Goal: Task Accomplishment & Management: Use online tool/utility

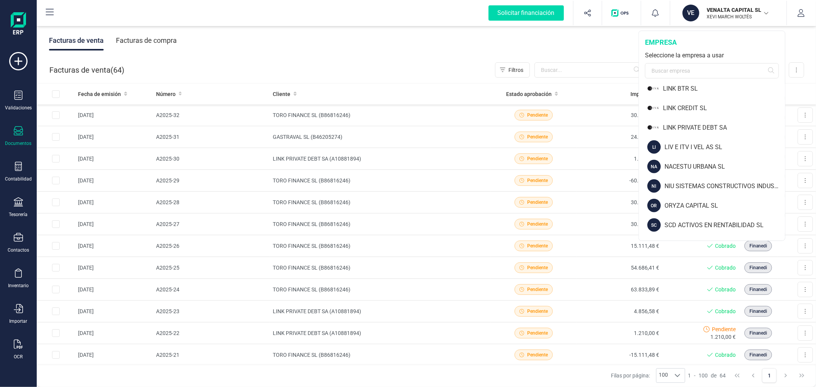
scroll to position [552, 0]
click at [721, 159] on div "NA NACESTU URBANA SL" at bounding box center [711, 166] width 145 height 20
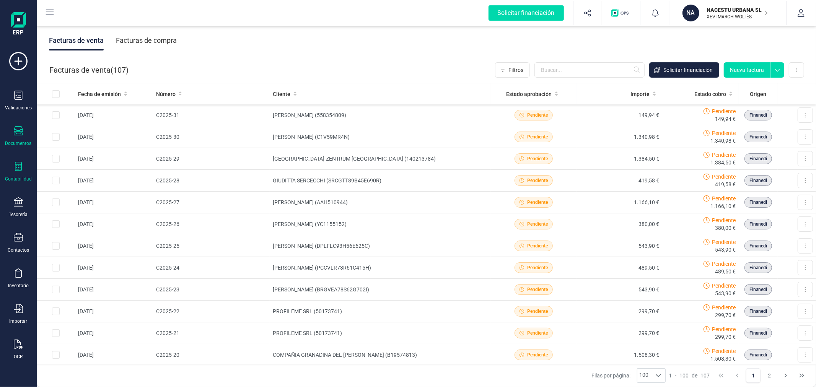
click at [15, 173] on div "Contabilidad" at bounding box center [18, 172] width 31 height 20
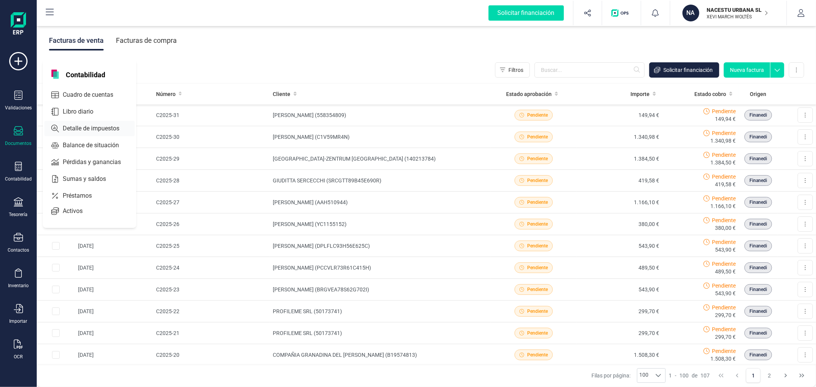
click at [101, 129] on span "Detalle de impuestos" at bounding box center [96, 128] width 73 height 9
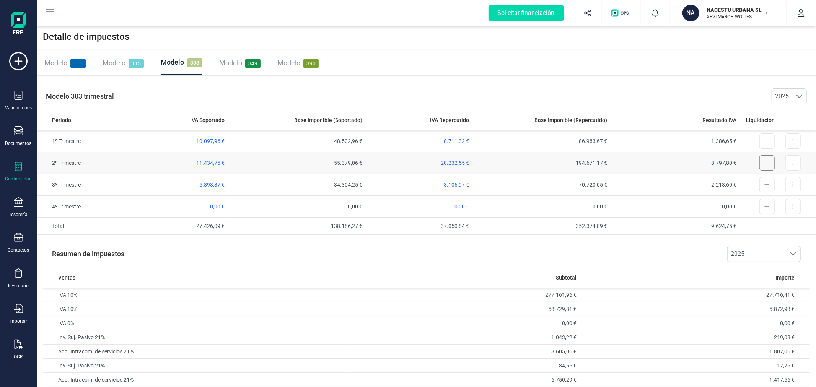
click at [770, 162] on button at bounding box center [766, 162] width 15 height 15
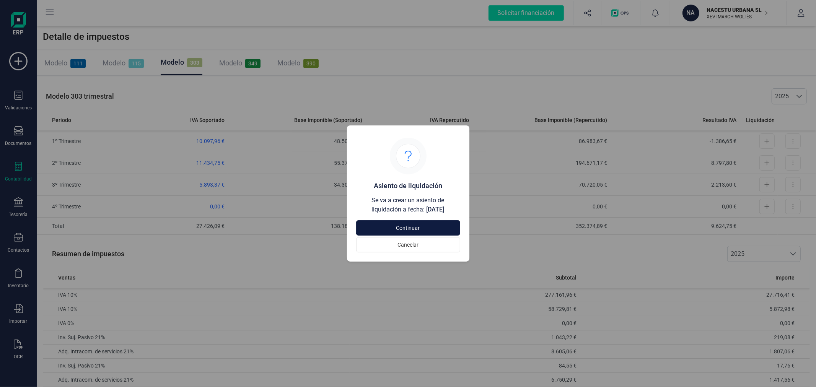
click at [429, 227] on span "Continuar" at bounding box center [408, 228] width 86 height 8
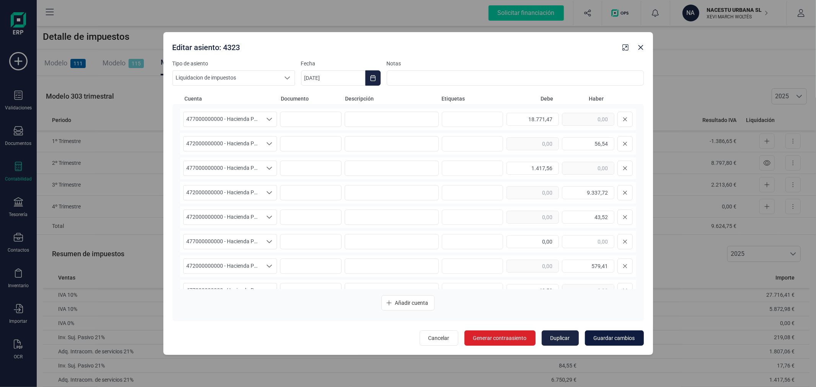
click at [632, 335] on span "Guardar cambios" at bounding box center [614, 338] width 41 height 8
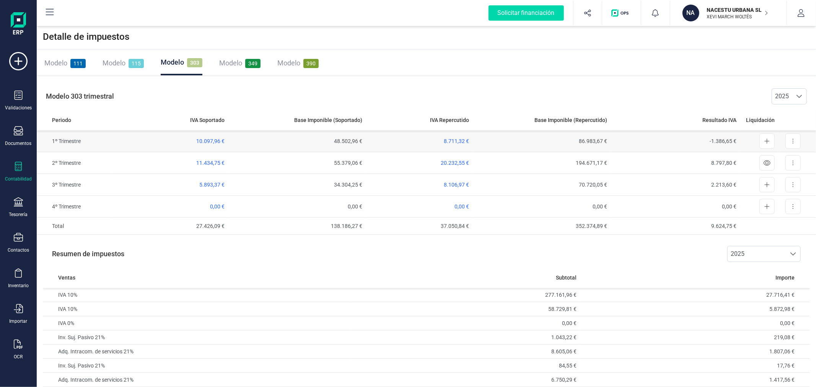
click at [208, 136] on td "10.097,96 €" at bounding box center [170, 141] width 114 height 22
click at [210, 142] on span "10.097,96 €" at bounding box center [210, 141] width 28 height 6
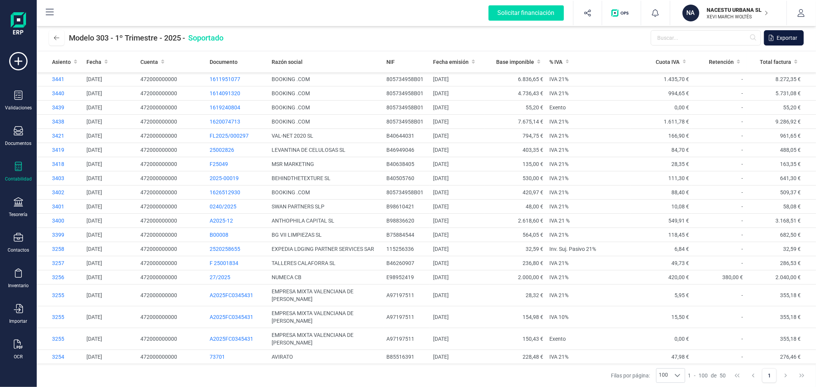
click at [794, 36] on span "Exportar" at bounding box center [786, 38] width 21 height 8
click at [55, 39] on icon at bounding box center [56, 38] width 5 height 6
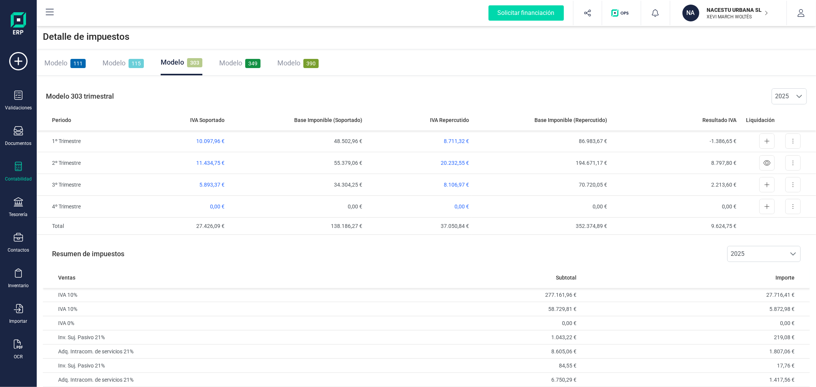
click at [21, 174] on div "Contabilidad" at bounding box center [18, 172] width 31 height 20
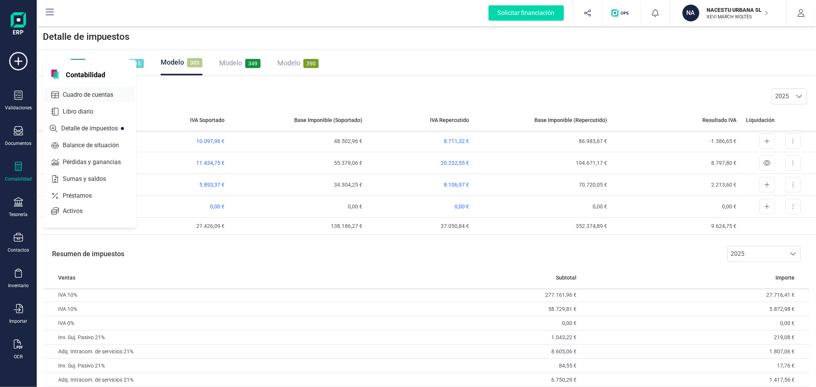
click at [105, 96] on span "Cuadro de cuentas" at bounding box center [93, 94] width 67 height 9
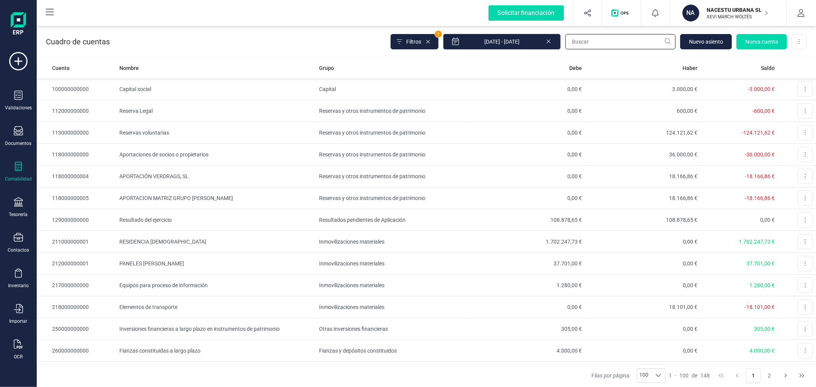
click at [607, 41] on input "text" at bounding box center [620, 41] width 110 height 15
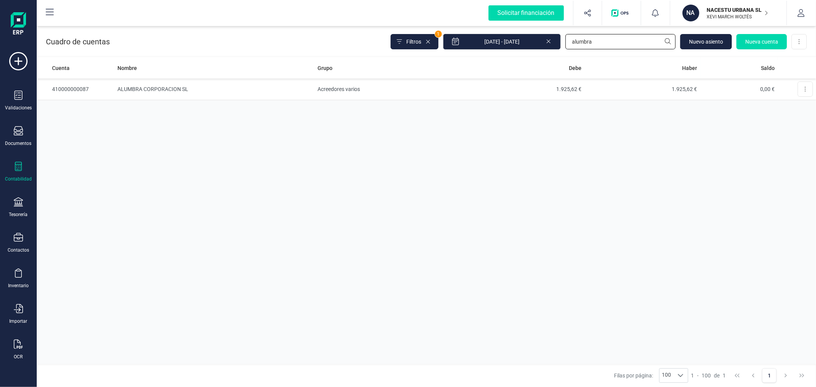
type input "alumbra"
click at [550, 41] on icon at bounding box center [548, 41] width 6 height 8
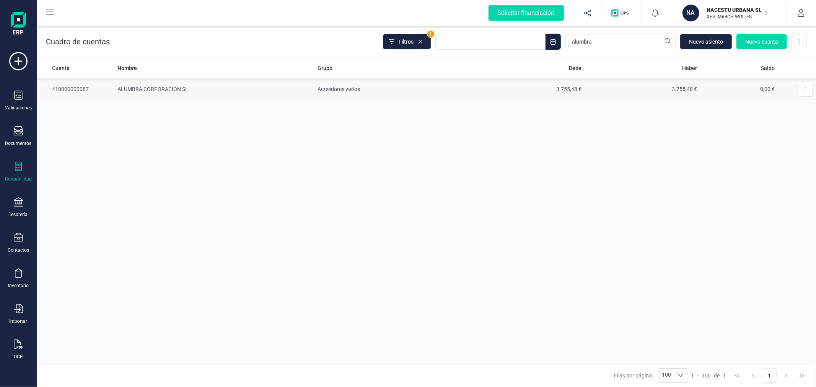
click at [436, 93] on td "Acreedores varios" at bounding box center [392, 89] width 154 height 22
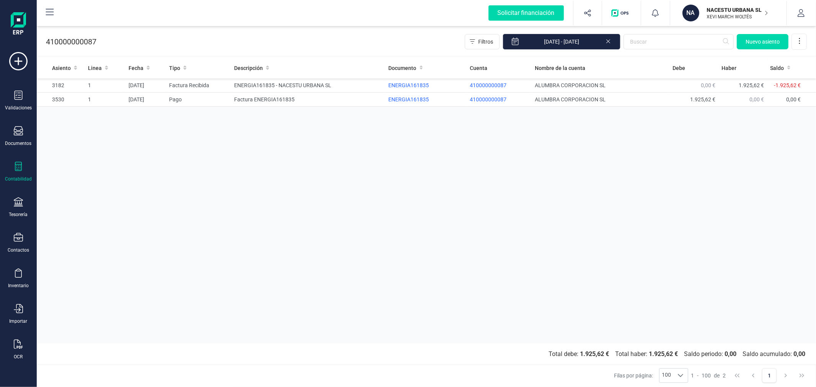
click at [606, 42] on icon at bounding box center [608, 41] width 6 height 8
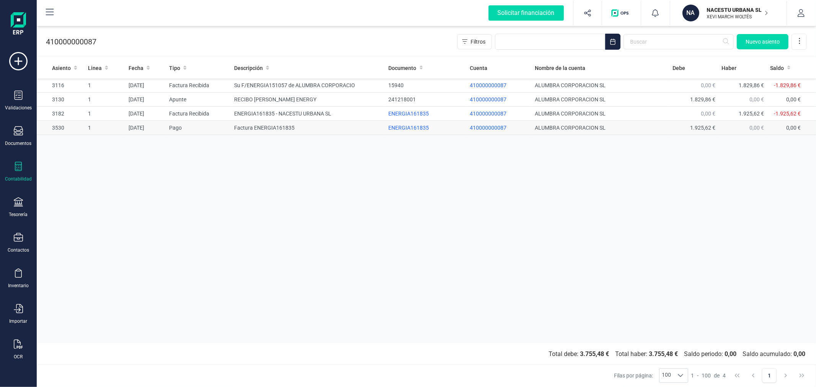
click at [380, 239] on div "Asiento Linea Fecha Tipo Descripción Documento Cuenta Nombre de la cuenta [PERS…" at bounding box center [426, 200] width 779 height 286
click at [762, 40] on span "Nuevo asiento" at bounding box center [762, 42] width 34 height 8
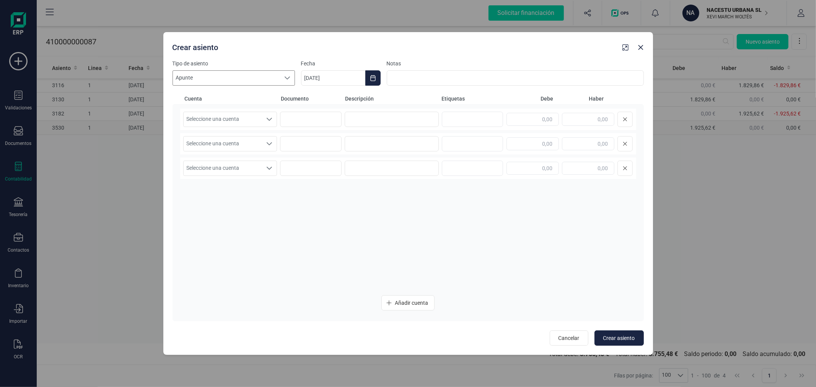
click at [277, 74] on span "Apunte" at bounding box center [226, 78] width 107 height 15
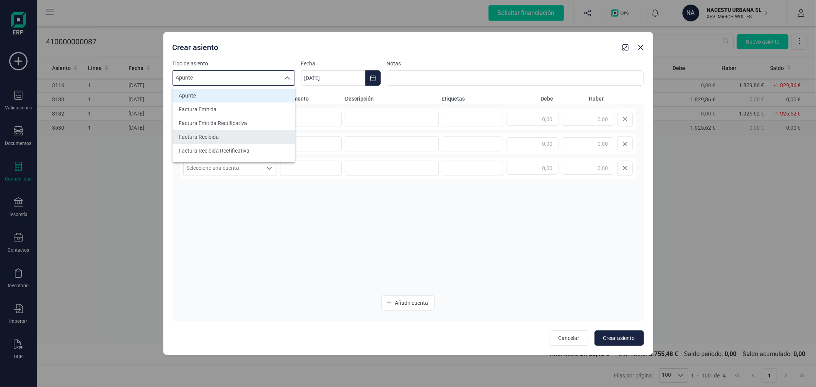
click at [256, 139] on li "Factura Recibida" at bounding box center [233, 137] width 122 height 14
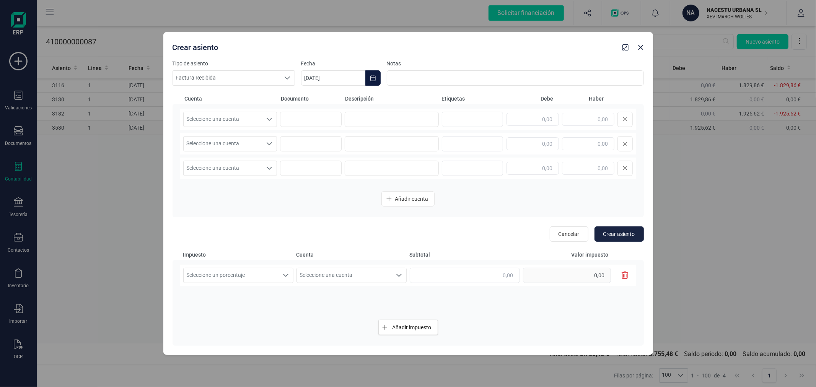
click at [370, 78] on icon "Choose Date" at bounding box center [373, 78] width 6 height 6
click at [386, 101] on button "agosto" at bounding box center [393, 101] width 20 height 12
click at [321, 131] on span "ene" at bounding box center [317, 127] width 21 height 15
click at [375, 142] on span "1" at bounding box center [375, 145] width 15 height 15
type input "[DATE]"
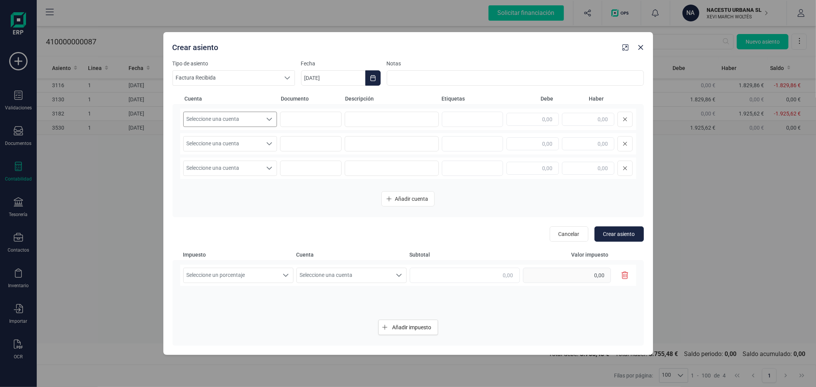
click at [252, 122] on span "Seleccione una cuenta" at bounding box center [223, 119] width 79 height 15
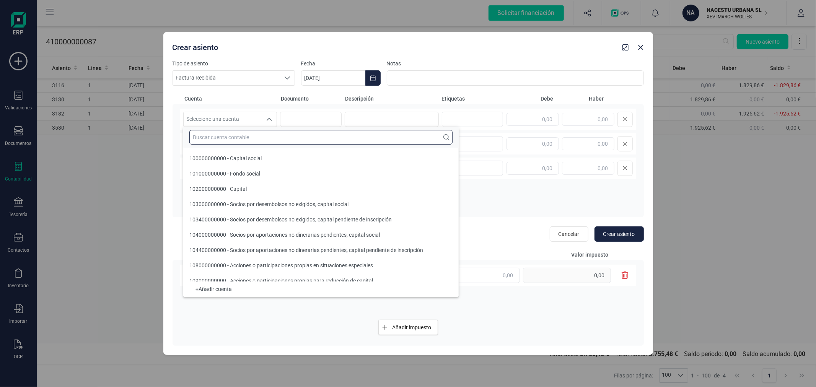
click at [261, 138] on input "text" at bounding box center [320, 137] width 263 height 15
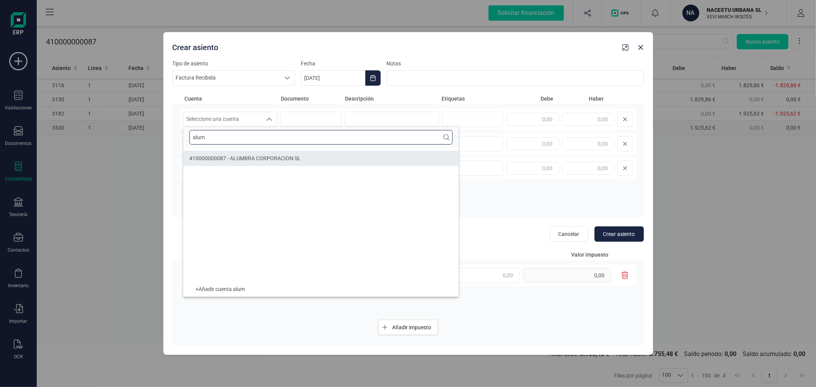
type input "alum"
click at [288, 159] on span "410000000087 - ALUMBRA CORPORACION SL" at bounding box center [244, 158] width 111 height 6
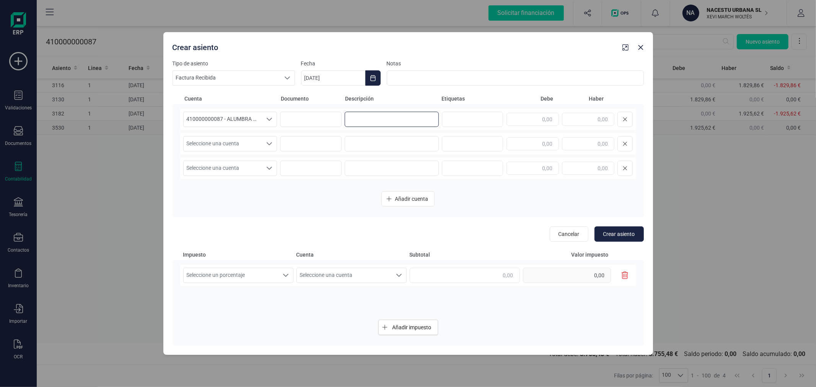
click at [353, 120] on input at bounding box center [392, 119] width 94 height 15
type input "ENERGIA151057"
type input "1"
type input "1.829,86"
click at [246, 139] on span "Seleccione una cuenta" at bounding box center [223, 144] width 79 height 15
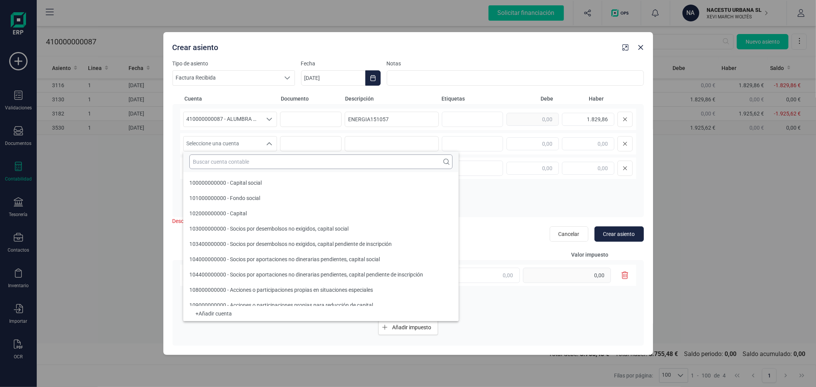
click at [262, 162] on input "text" at bounding box center [320, 162] width 263 height 15
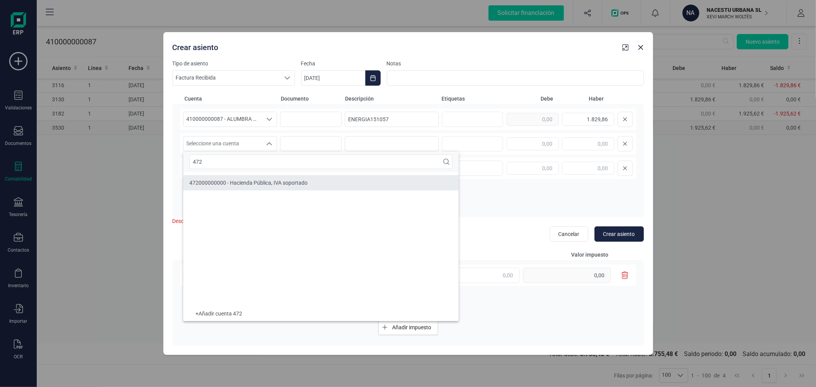
type input "472"
click at [280, 181] on span "472000000000 - Hacienda Pública, IVA soportado" at bounding box center [248, 183] width 118 height 6
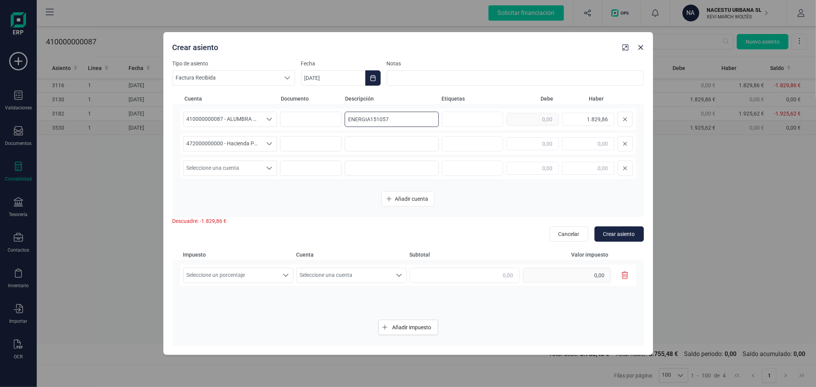
click at [393, 120] on input "ENERGIA151057" at bounding box center [392, 119] width 94 height 15
click at [364, 148] on input at bounding box center [392, 143] width 94 height 15
paste input "ENERGIA151057"
type input "ENERGIA151057"
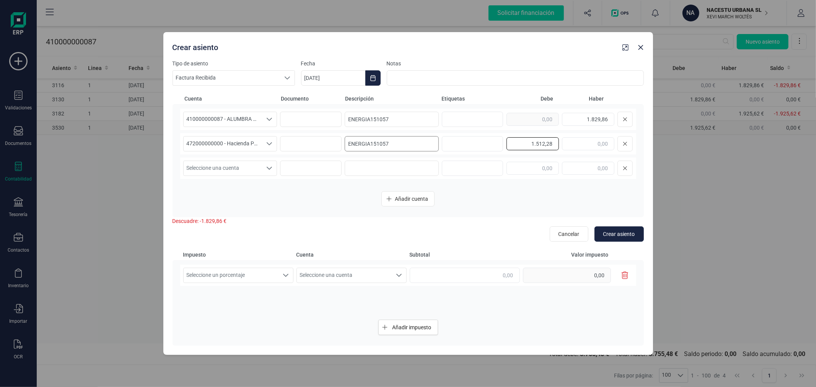
type input "1.512,28"
click at [246, 171] on span "Seleccione una cuenta" at bounding box center [223, 168] width 79 height 15
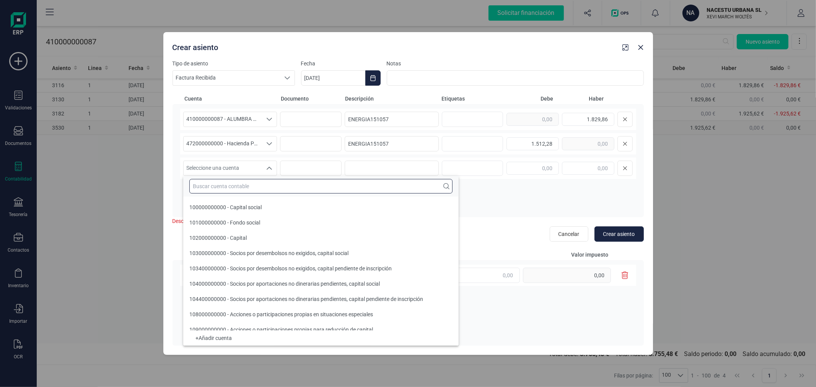
click at [257, 185] on input "text" at bounding box center [320, 186] width 263 height 15
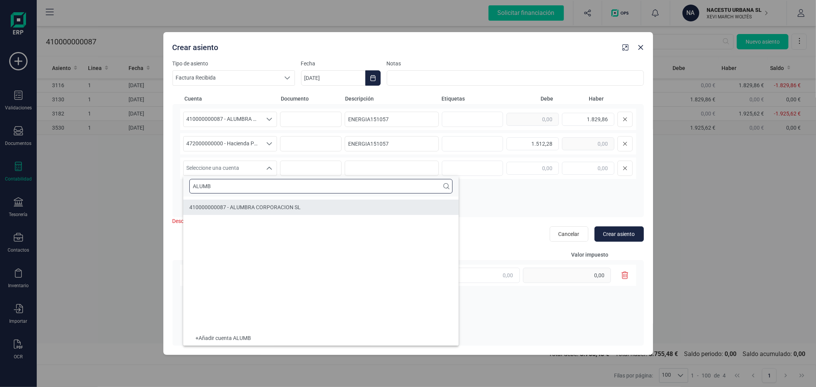
type input "ALUMB"
click at [282, 202] on li "410000000087 - ALUMBRA CORPORACION SL" at bounding box center [320, 207] width 275 height 15
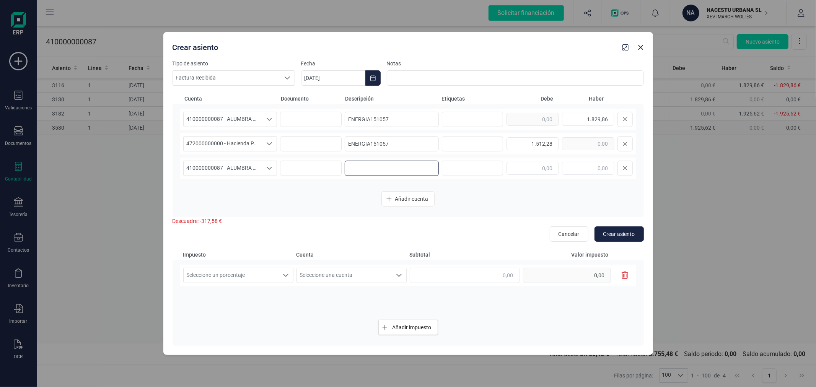
paste input "ENERGIA151057"
type input "ENERGIA151057"
type input "1.512,28"
click at [267, 167] on icon "Seleccione una cuenta" at bounding box center [269, 168] width 5 height 3
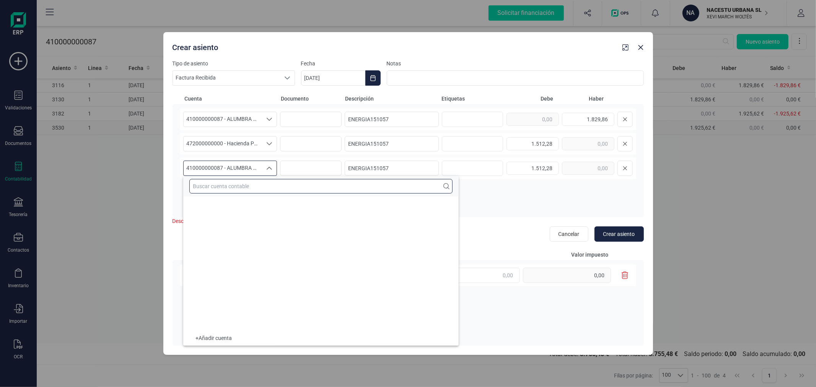
scroll to position [4760, 0]
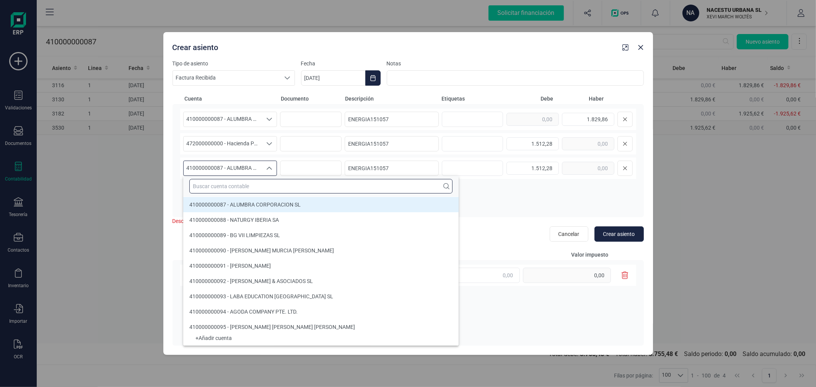
click at [286, 187] on input "text" at bounding box center [320, 186] width 263 height 15
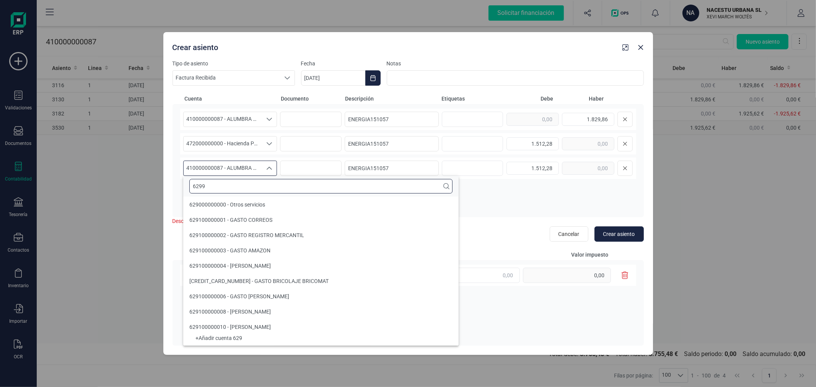
scroll to position [0, 0]
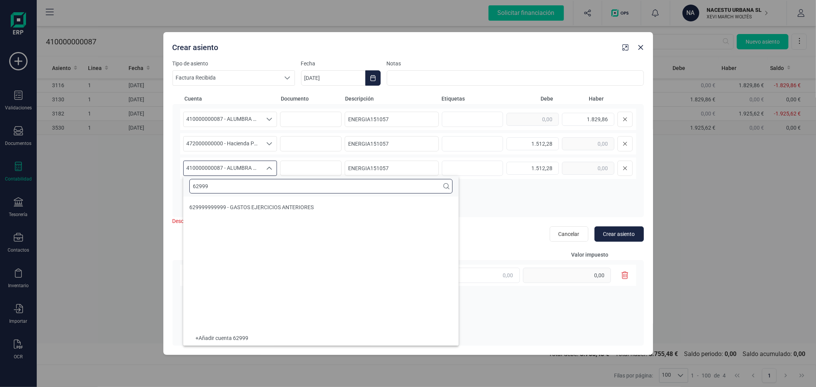
type input "62999"
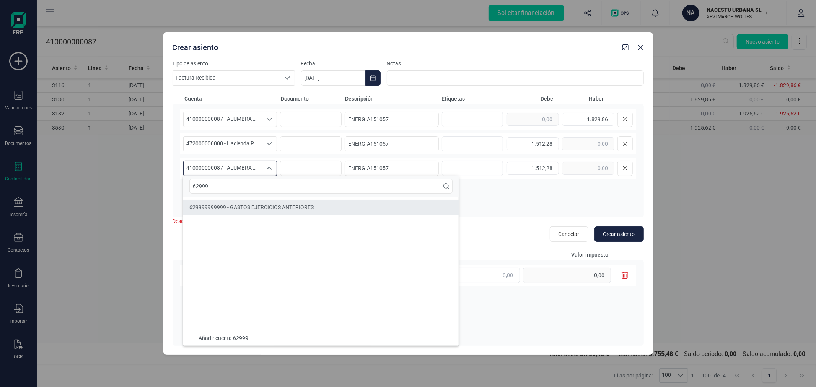
click at [290, 207] on span "629999999999 - GASTOS EJERCICIOS ANTERIORES" at bounding box center [251, 207] width 124 height 6
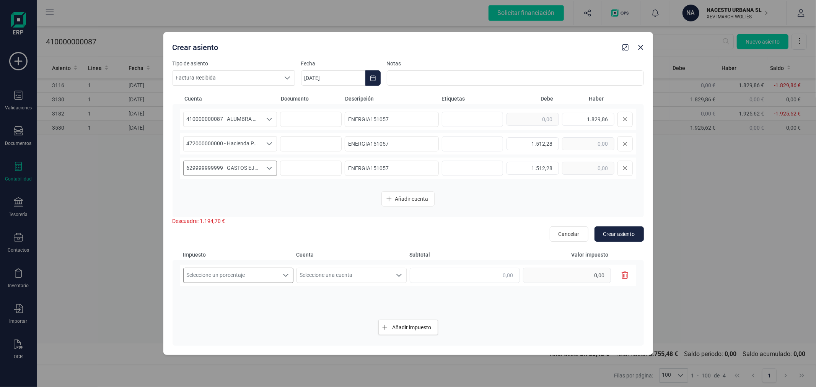
click at [225, 276] on span "Seleccione un porcentaje" at bounding box center [231, 275] width 95 height 15
click at [220, 311] on li "IVA 21%" at bounding box center [247, 310] width 128 height 14
click at [371, 275] on span "Seleccione una cuenta" at bounding box center [344, 275] width 95 height 15
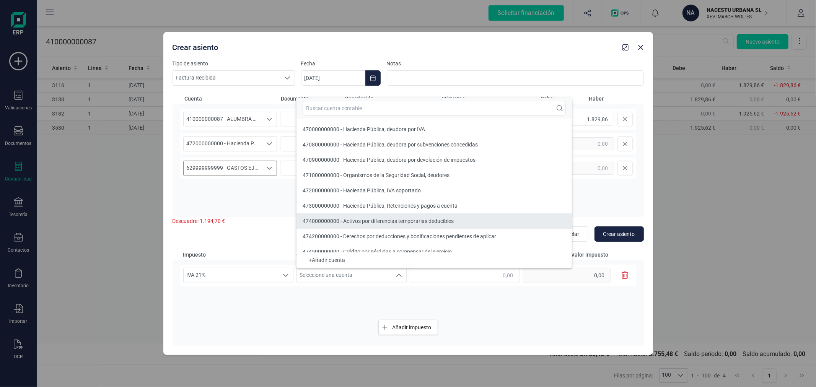
scroll to position [7, 0]
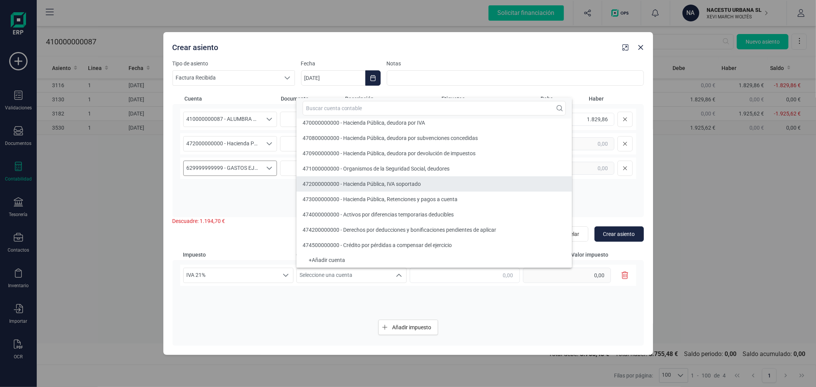
click at [377, 179] on li "472000000000 - Hacienda Pública, IVA soportado" at bounding box center [433, 183] width 275 height 15
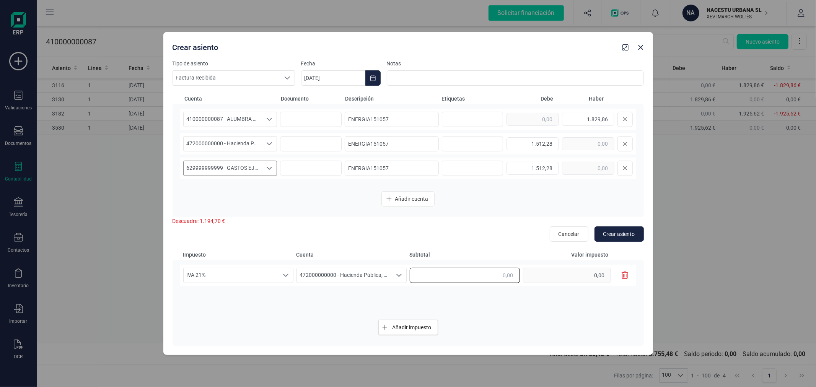
click at [492, 271] on input "text" at bounding box center [465, 275] width 110 height 15
type input "1.512,28"
type input "317,57"
click at [483, 274] on input "1.512,28" at bounding box center [465, 275] width 110 height 15
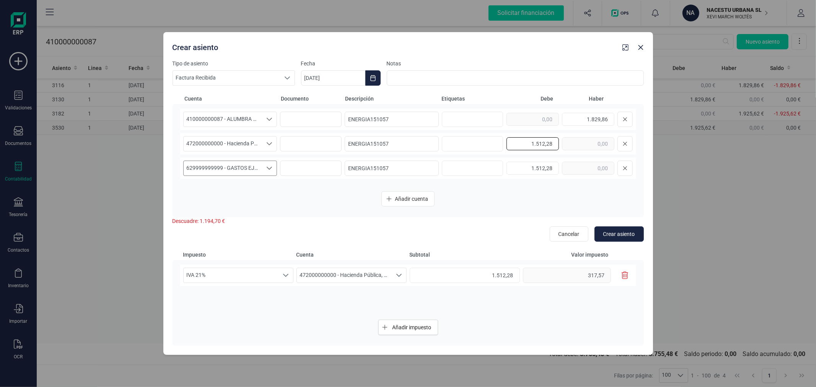
click at [535, 138] on input "1.512,28" at bounding box center [532, 143] width 52 height 13
type input "317,58"
click at [620, 234] on span "Crear asiento" at bounding box center [619, 234] width 32 height 8
type input "[DATE]"
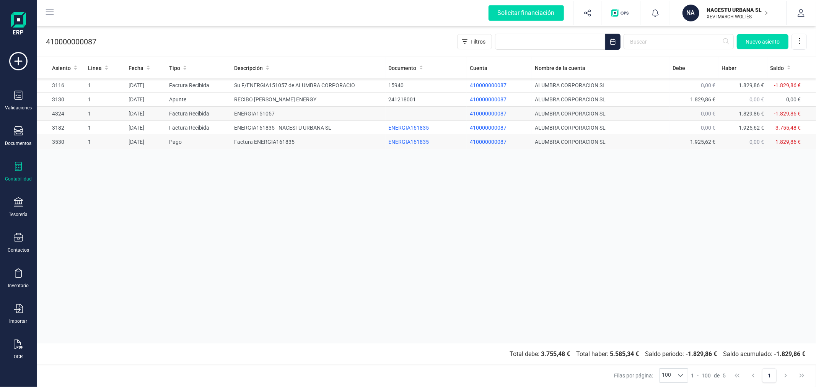
click at [239, 111] on td "ENERGIA151057" at bounding box center [308, 114] width 154 height 14
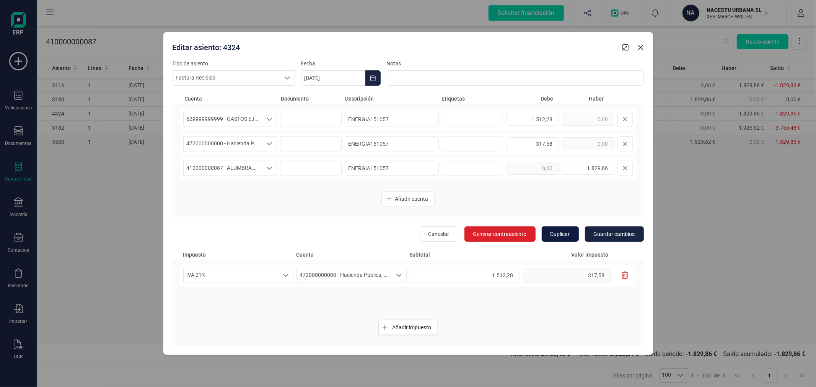
click at [561, 234] on span "Duplicar" at bounding box center [560, 234] width 20 height 8
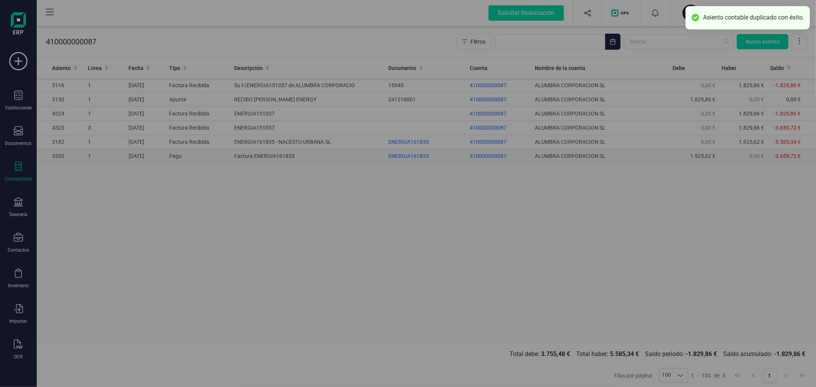
type input "[DATE]"
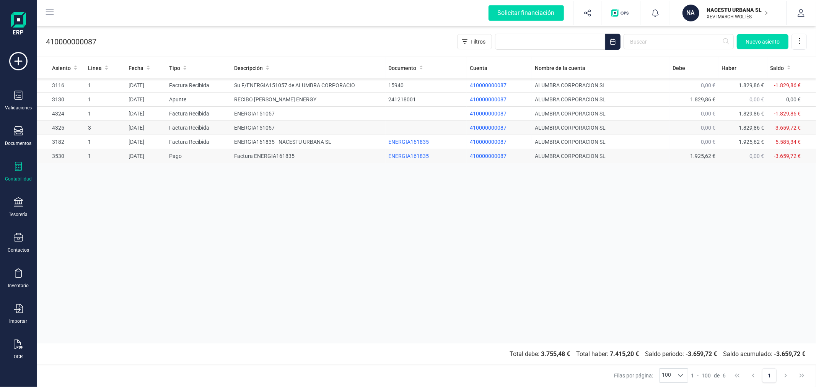
click at [266, 127] on td "ENERGIA151057" at bounding box center [308, 128] width 154 height 14
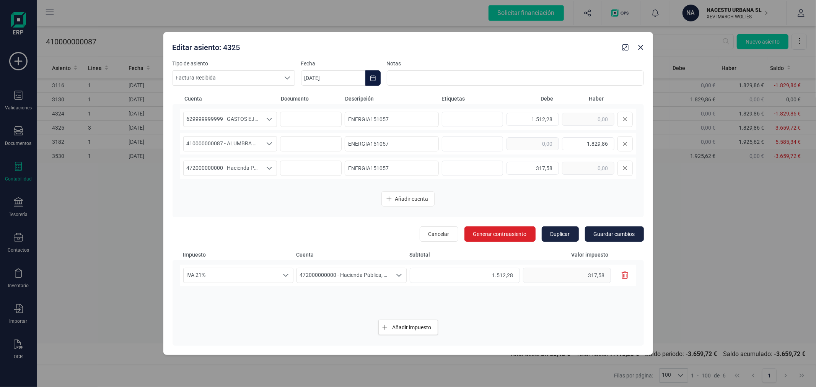
click at [373, 76] on icon "Choose Date" at bounding box center [372, 78] width 5 height 6
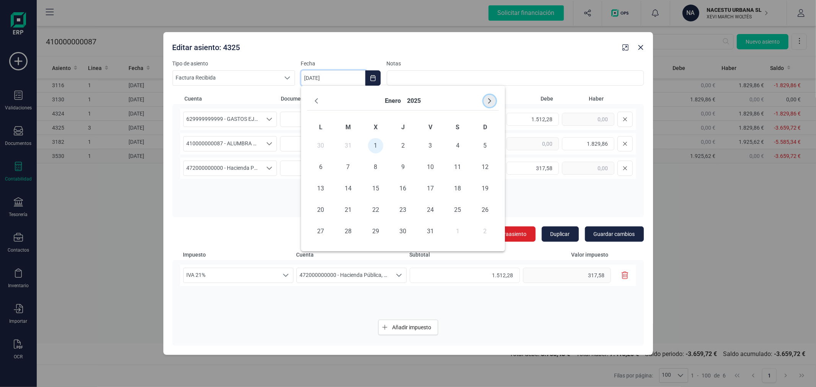
click at [488, 101] on icon "Next Month" at bounding box center [489, 101] width 6 height 6
click at [353, 144] on span "1" at bounding box center [347, 145] width 15 height 15
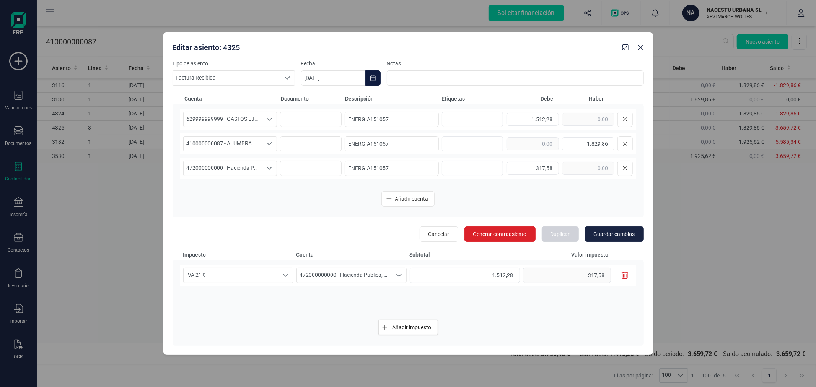
click at [373, 75] on icon "Choose Date" at bounding box center [373, 78] width 6 height 6
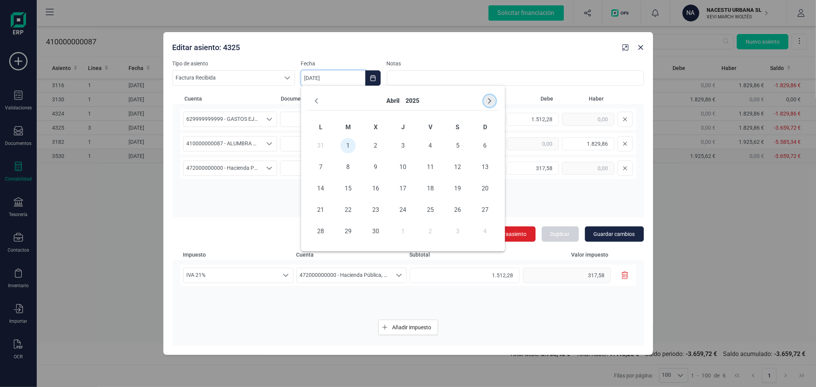
click at [493, 97] on button "Next Month" at bounding box center [489, 101] width 12 height 12
click at [353, 142] on span "1" at bounding box center [347, 145] width 15 height 15
type input "[DATE]"
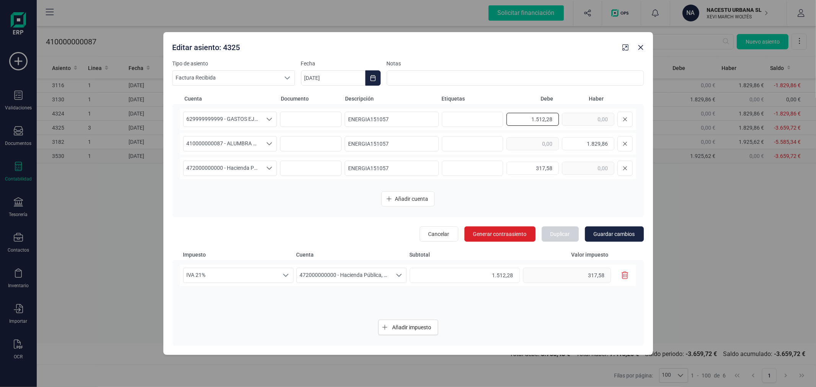
click at [545, 120] on input "1.512,28" at bounding box center [532, 119] width 52 height 13
click at [595, 119] on input "text" at bounding box center [588, 119] width 52 height 13
paste input "1.512,28"
type input "1.512,28"
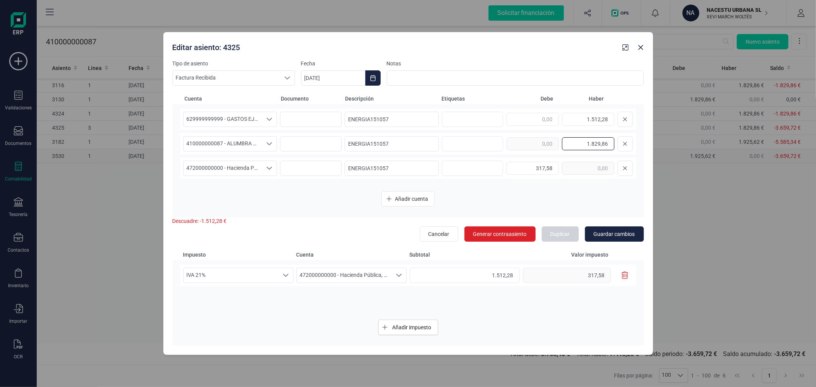
click at [600, 142] on input "1.829,86" at bounding box center [588, 143] width 52 height 13
click at [553, 139] on input "text" at bounding box center [532, 143] width 52 height 13
paste input "1.829,86"
type input "1.829,86"
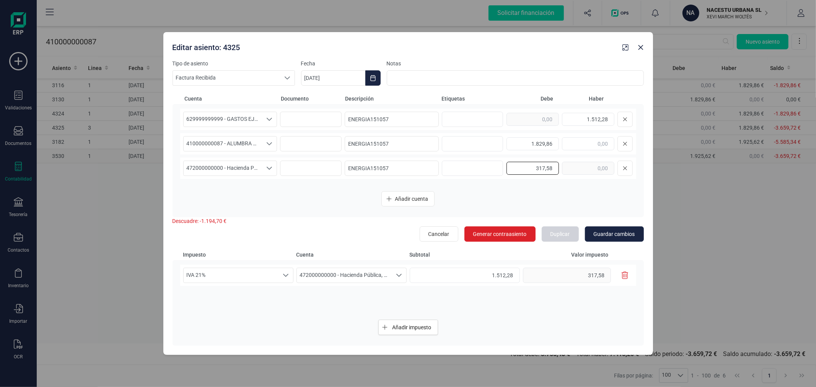
click at [550, 165] on input "317,58" at bounding box center [532, 168] width 52 height 13
click at [594, 168] on input "text" at bounding box center [588, 168] width 52 height 13
paste input "317,58"
type input "317,58"
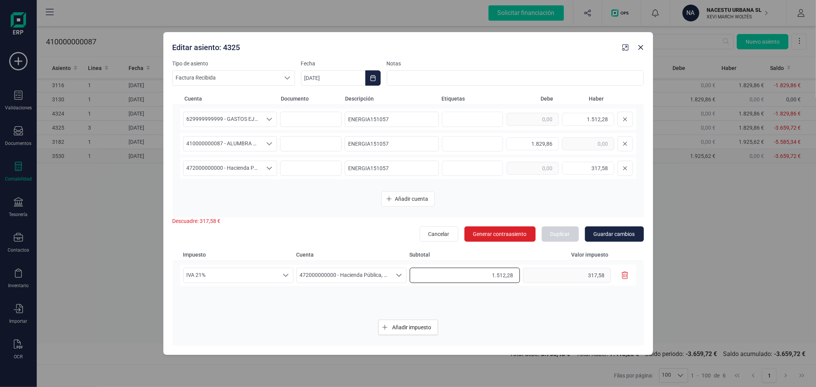
click at [481, 276] on input "1.512,28" at bounding box center [465, 275] width 110 height 15
type input "-1.512,28"
type input "-317,57"
click at [621, 230] on span "Guardar cambios" at bounding box center [614, 234] width 41 height 8
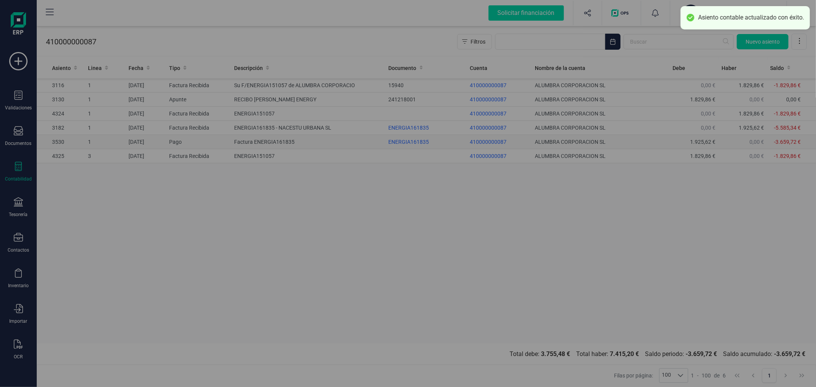
type input "[DATE]"
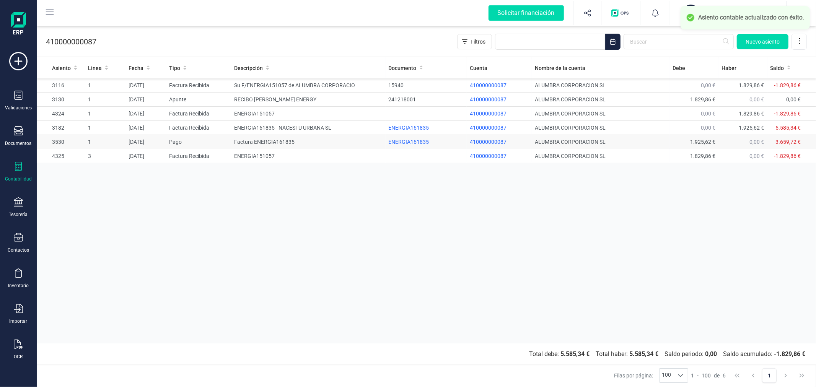
click at [584, 241] on div "Asiento Linea Fecha Tipo Descripción Documento Cuenta Nombre de la cuenta [PERS…" at bounding box center [426, 200] width 779 height 286
drag, startPoint x: 338, startPoint y: 146, endPoint x: 334, endPoint y: 151, distance: 6.6
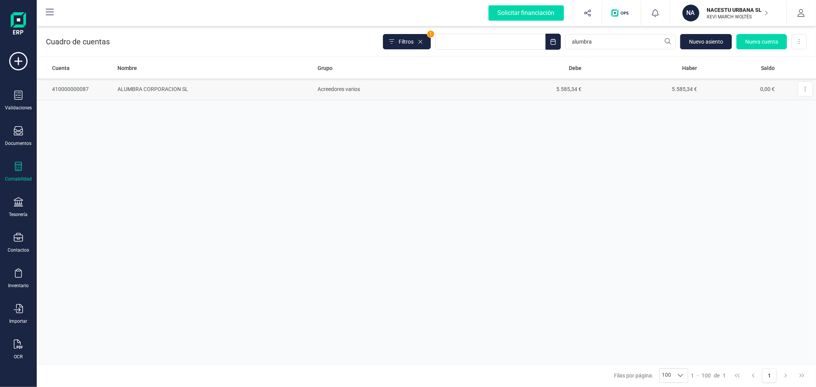
click at [373, 92] on td "Acreedores varios" at bounding box center [392, 89] width 154 height 22
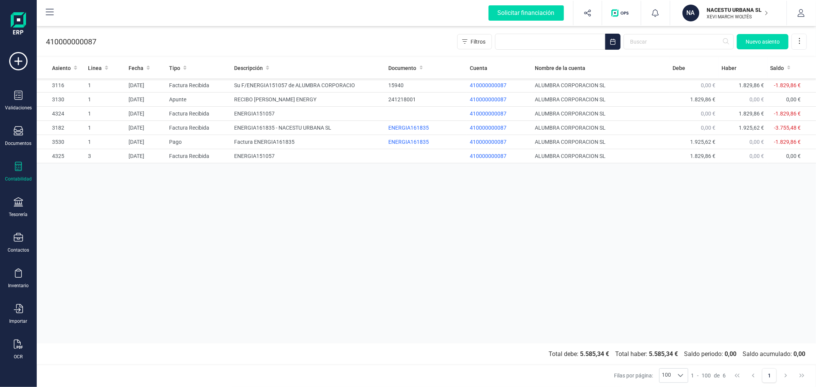
click at [24, 176] on div "Contabilidad" at bounding box center [18, 172] width 31 height 20
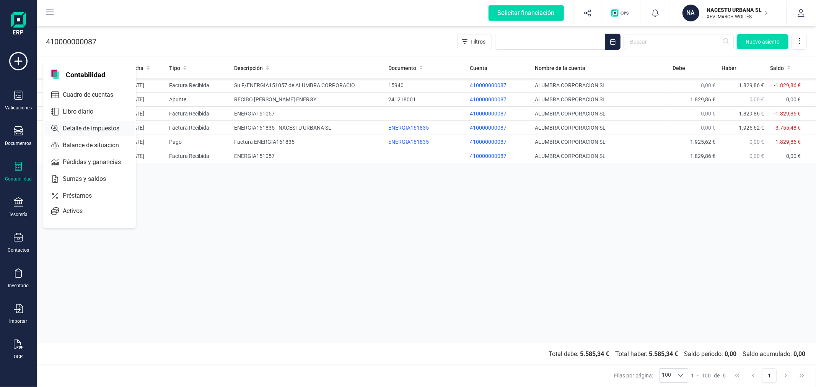
click at [79, 125] on span "Detalle de impuestos" at bounding box center [96, 128] width 73 height 9
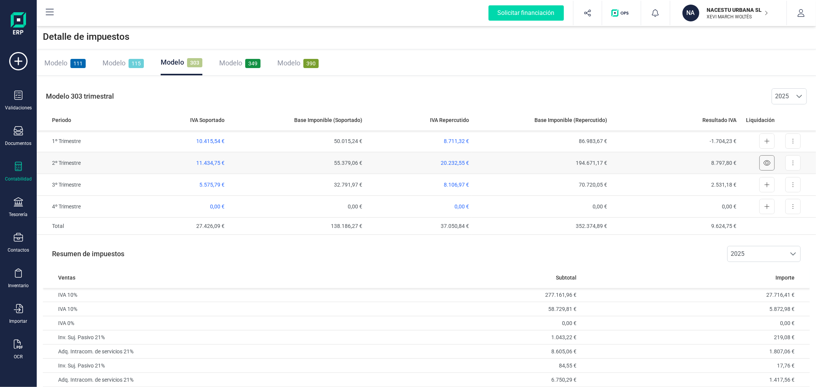
click at [770, 160] on icon at bounding box center [766, 163] width 7 height 6
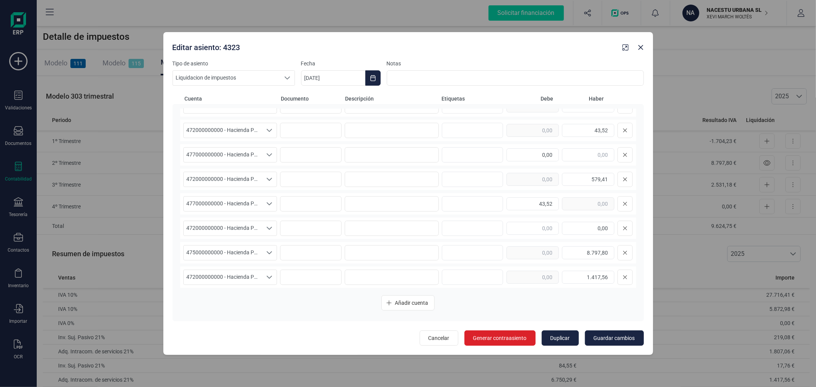
scroll to position [89, 0]
click at [641, 46] on icon "button" at bounding box center [641, 47] width 6 height 6
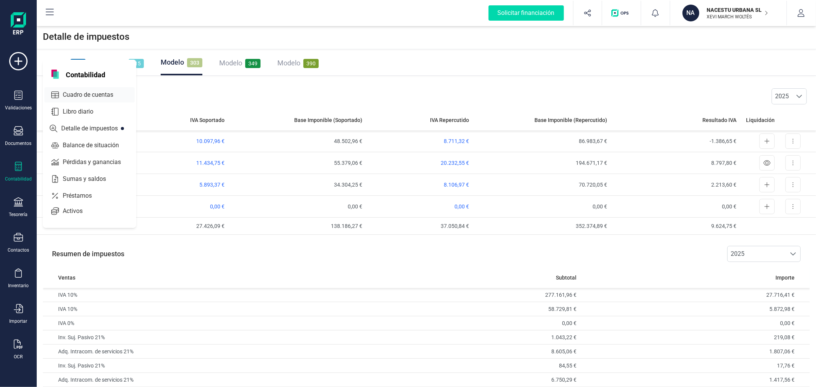
click at [99, 98] on span "Cuadro de cuentas" at bounding box center [93, 94] width 67 height 9
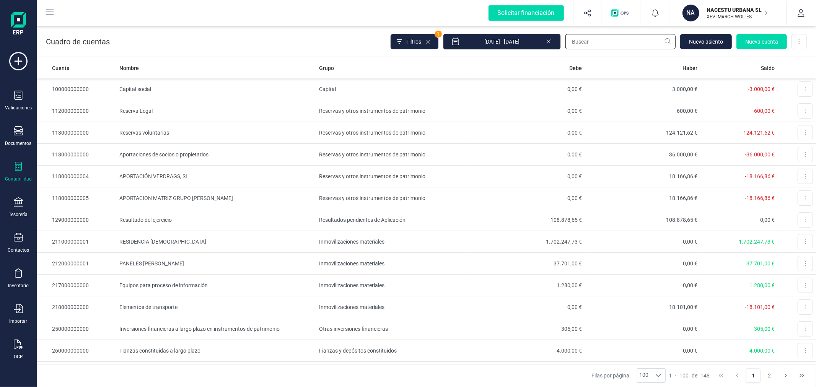
click at [594, 42] on input "text" at bounding box center [620, 41] width 110 height 15
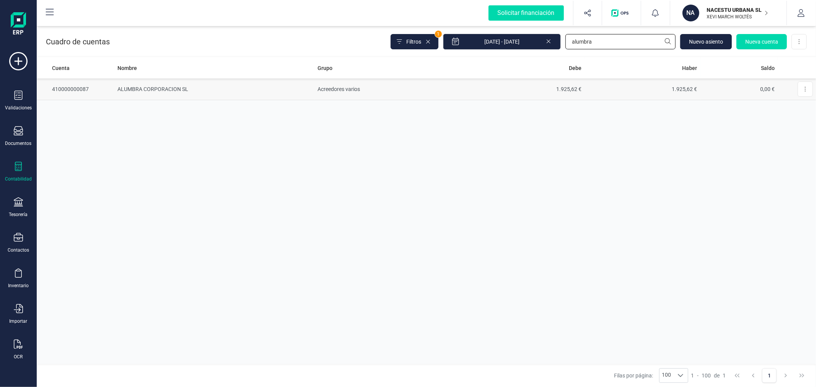
type input "alumbra"
click at [546, 91] on td "1.925,62 €" at bounding box center [527, 89] width 116 height 22
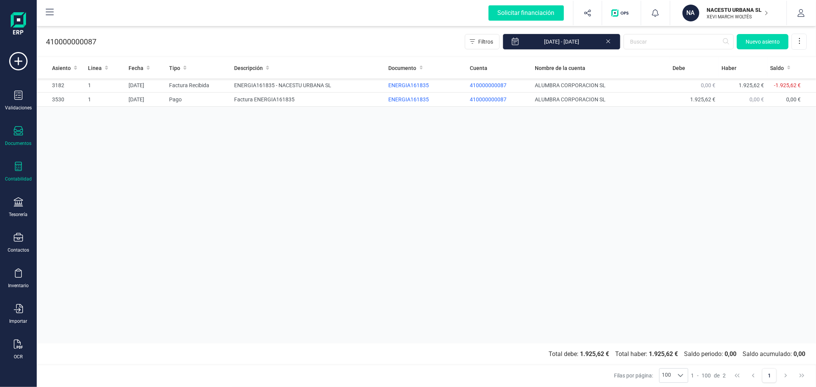
click at [20, 135] on icon at bounding box center [18, 130] width 9 height 9
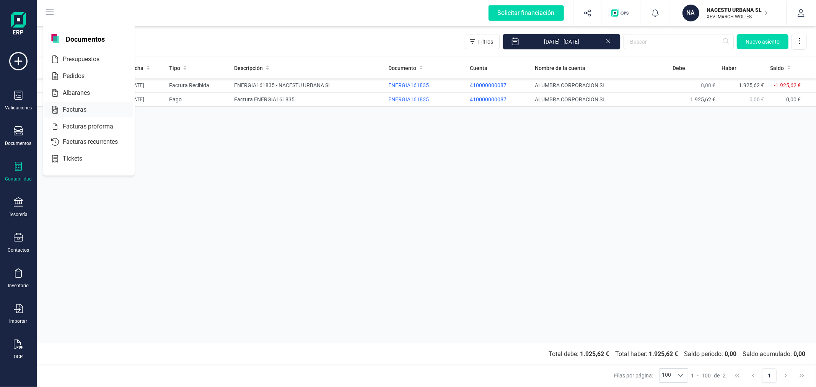
click at [81, 106] on span "Facturas" at bounding box center [80, 109] width 41 height 9
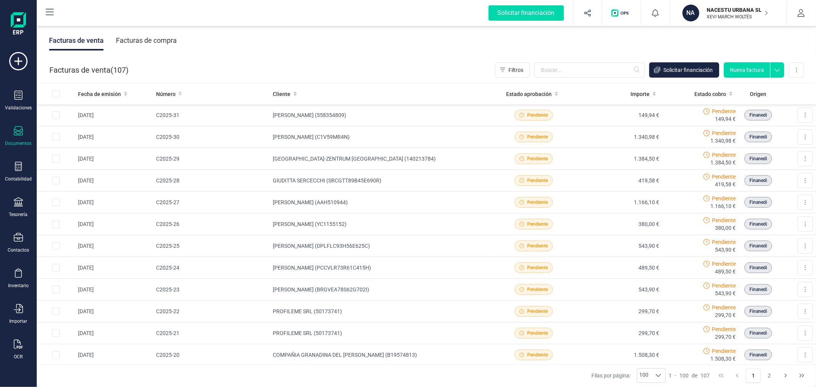
click at [157, 39] on div "Facturas de compra" at bounding box center [146, 41] width 61 height 20
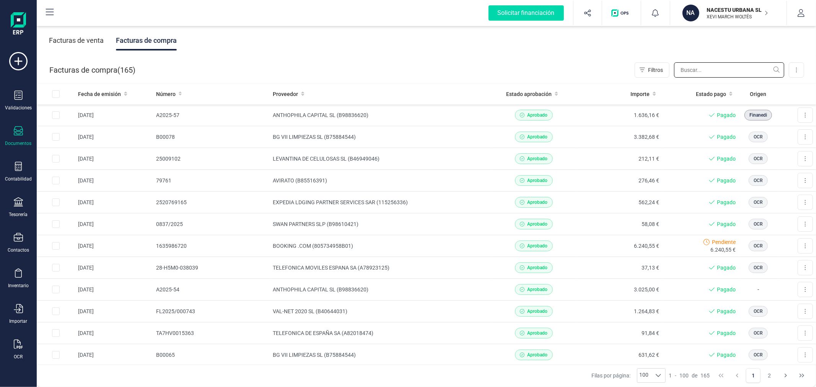
click at [738, 68] on input "text" at bounding box center [729, 69] width 110 height 15
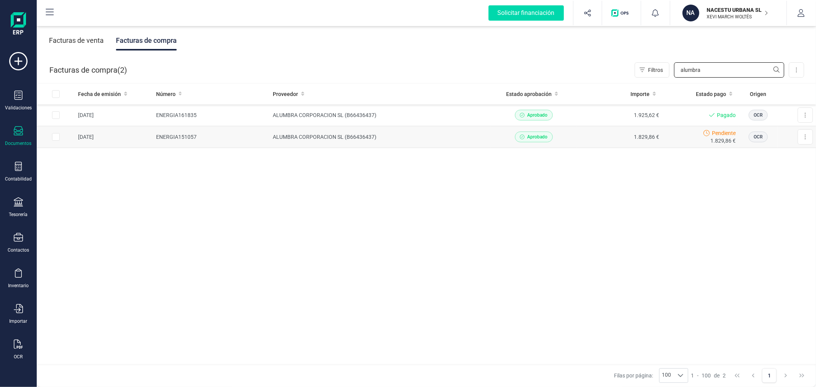
type input "alumbra"
click at [363, 140] on td "ALUMBRA CORPORACION SL (B66436437)" at bounding box center [380, 137] width 221 height 22
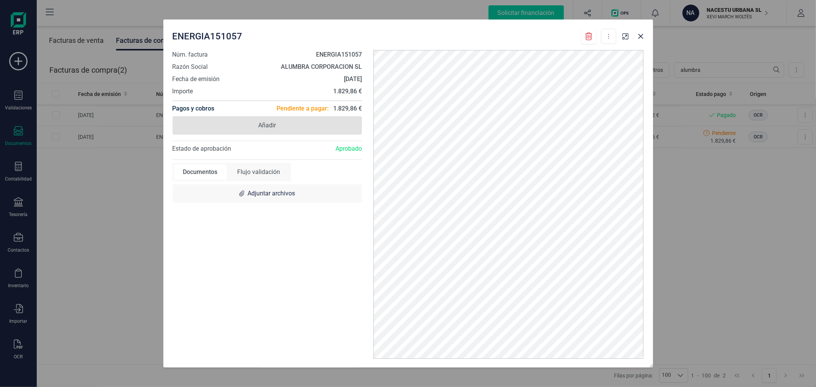
click at [263, 129] on span "Añadir" at bounding box center [267, 125] width 18 height 9
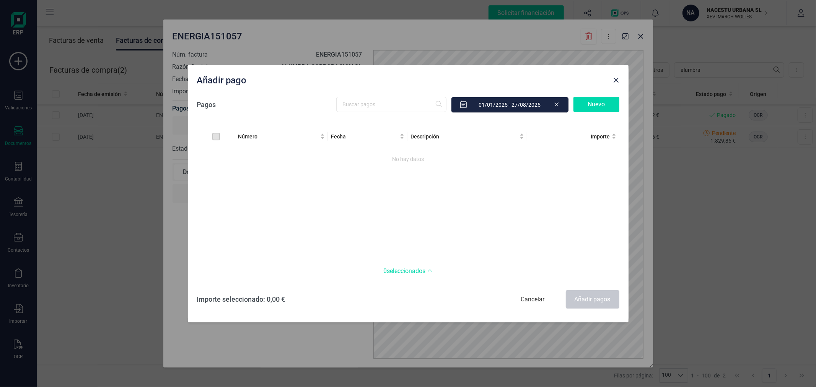
click at [557, 107] on icon at bounding box center [556, 104] width 6 height 8
click at [213, 163] on input "checkbox" at bounding box center [216, 164] width 8 height 8
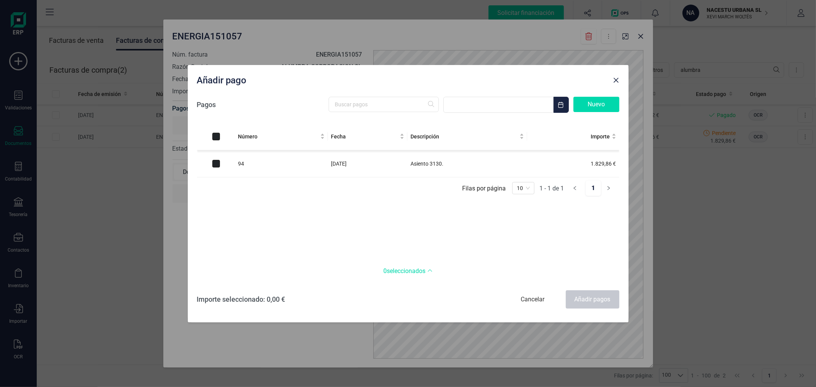
checkbox input "true"
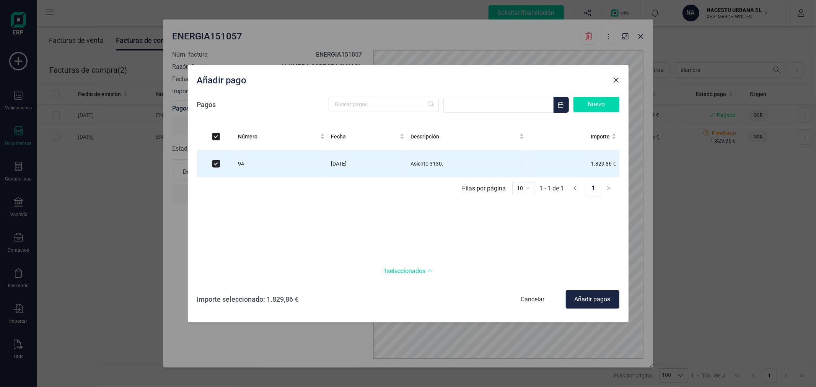
click at [587, 304] on div "Añadir pagos" at bounding box center [593, 299] width 54 height 18
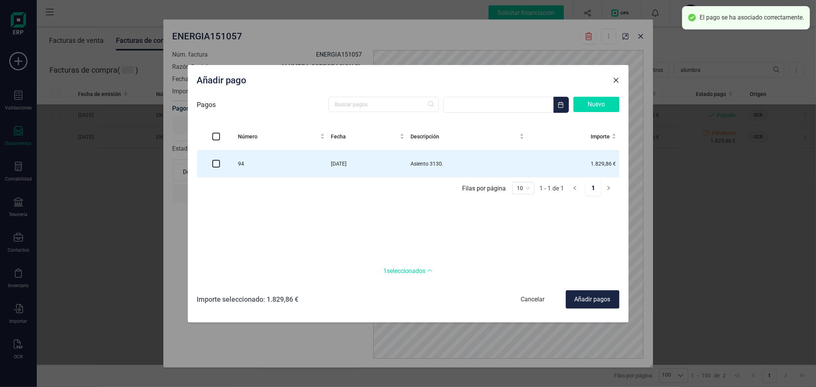
checkbox input "false"
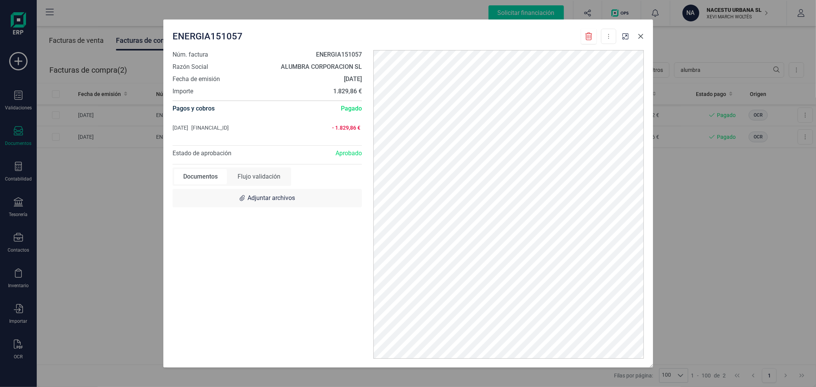
click at [639, 34] on icon "button" at bounding box center [640, 36] width 5 height 5
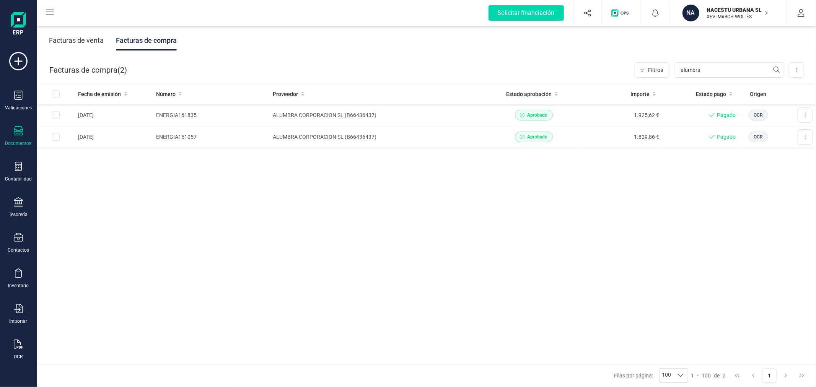
click at [490, 209] on div "Fecha de emisión Número Proveedor Estado aprobación Importe Estado pago Origen …" at bounding box center [426, 223] width 779 height 281
